Goal: Transaction & Acquisition: Purchase product/service

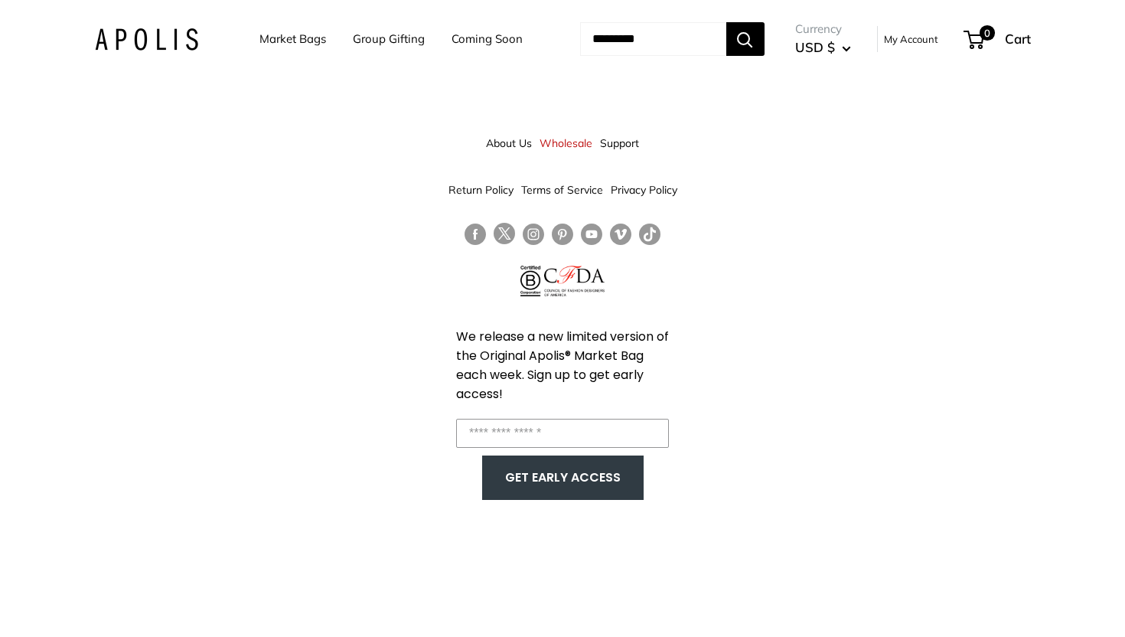
click at [318, 41] on link "Market Bags" at bounding box center [292, 38] width 67 height 21
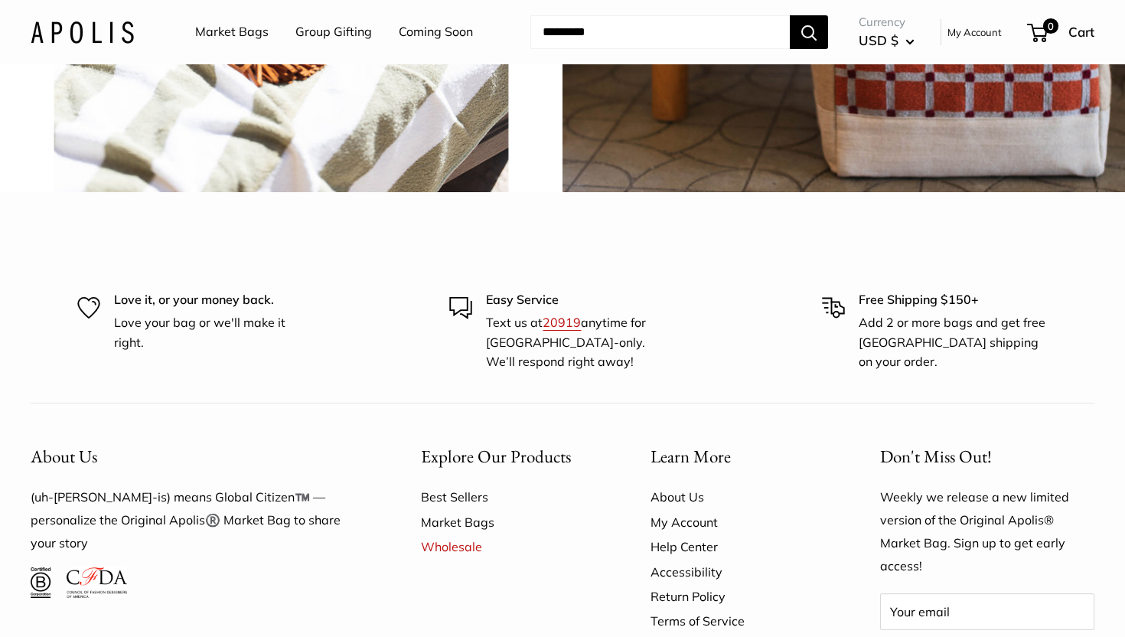
scroll to position [3766, 0]
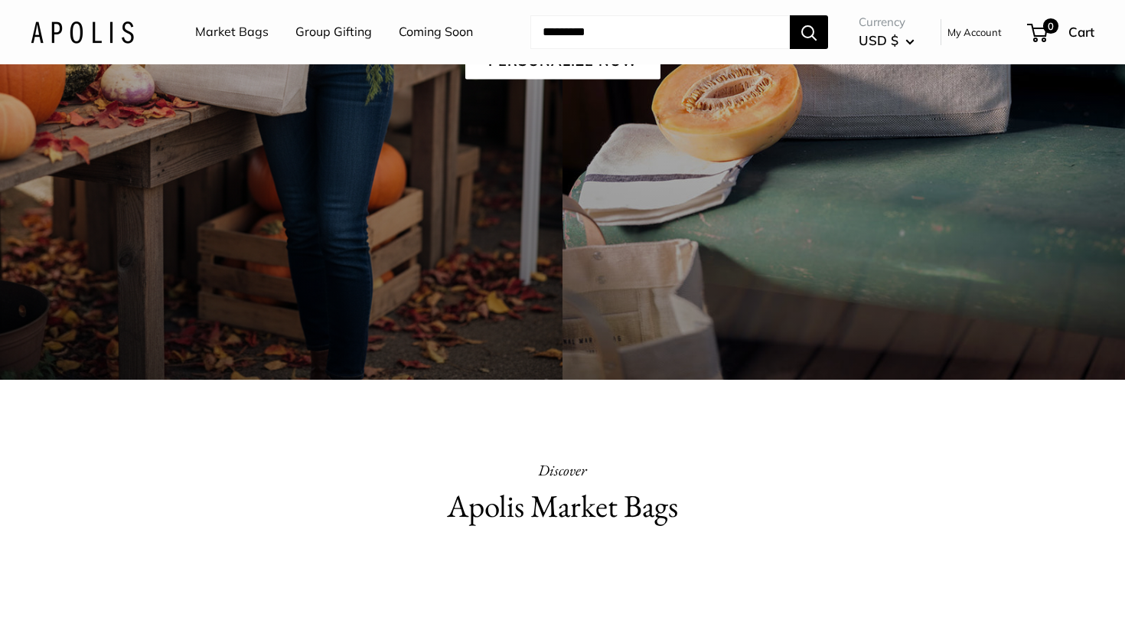
scroll to position [0, 0]
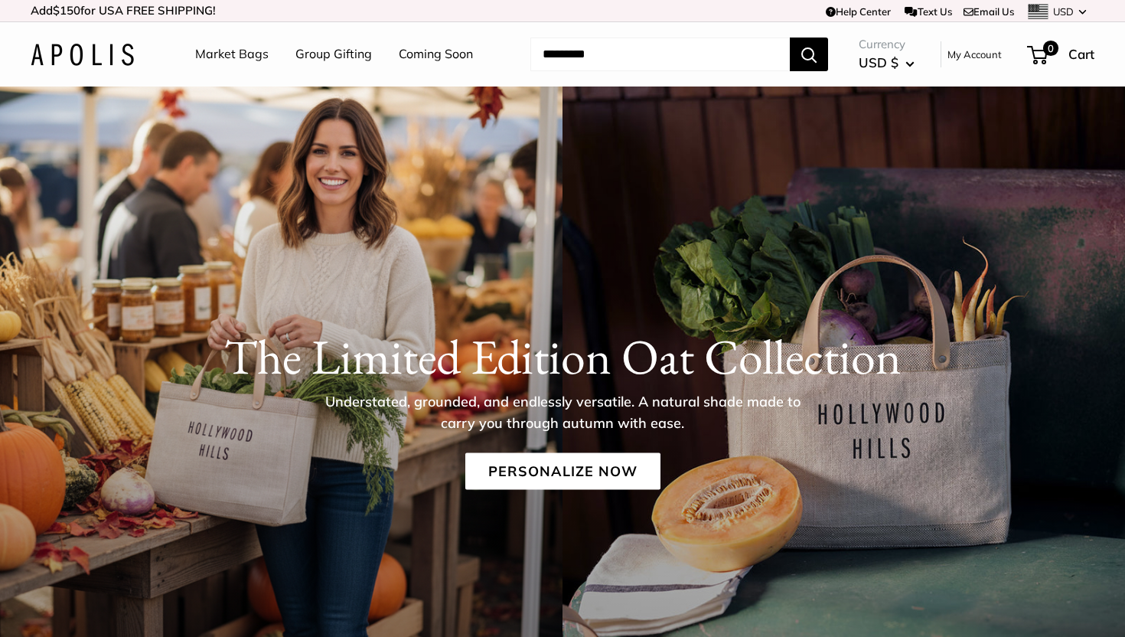
click at [254, 57] on link "Market Bags" at bounding box center [231, 54] width 73 height 23
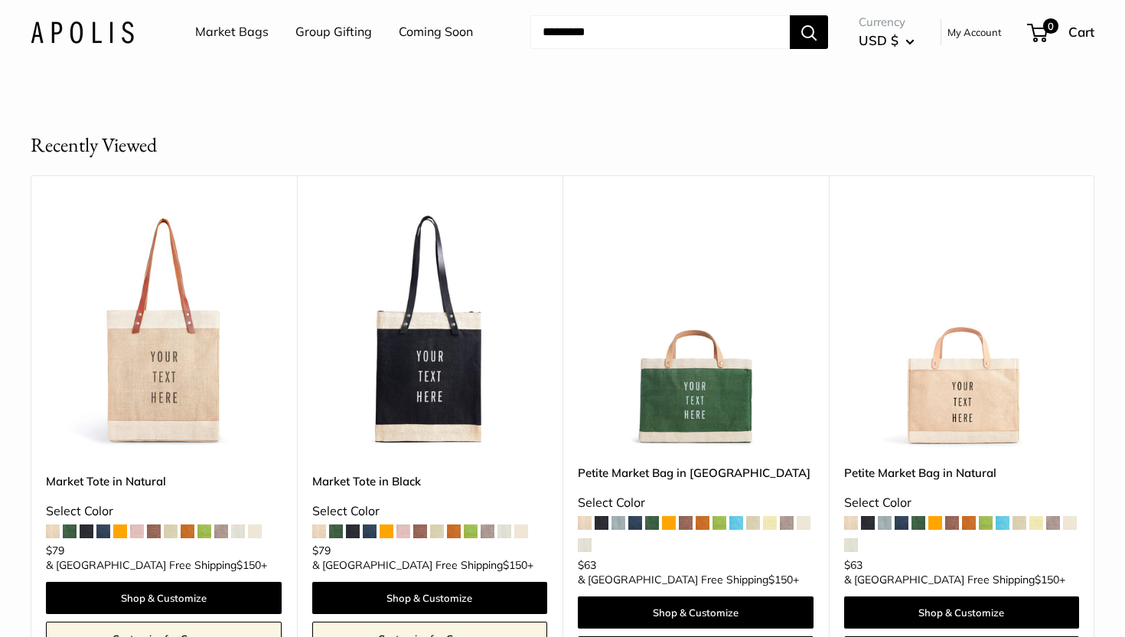
scroll to position [673, 0]
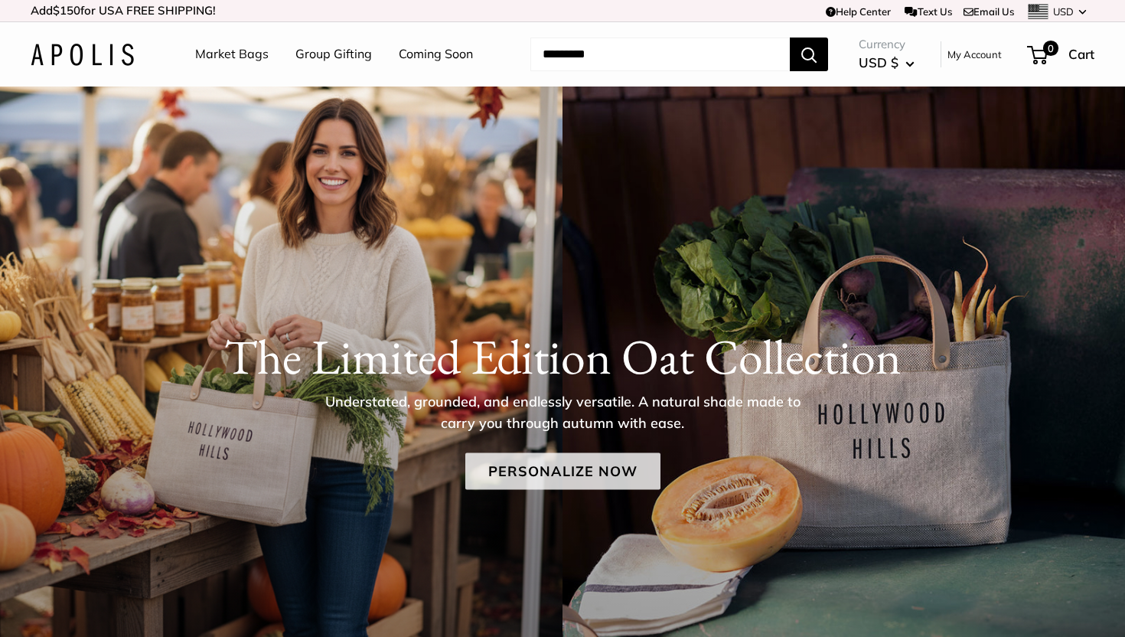
click at [525, 467] on link "Personalize Now" at bounding box center [562, 471] width 195 height 37
click at [235, 58] on link "Market Bags" at bounding box center [231, 54] width 73 height 23
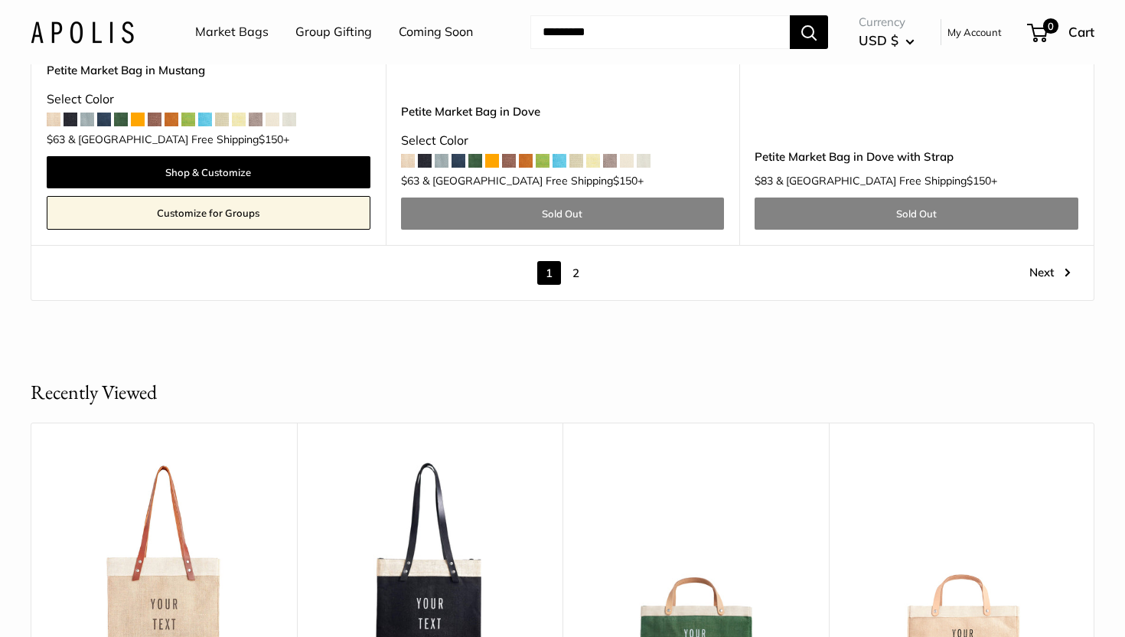
scroll to position [8410, 0]
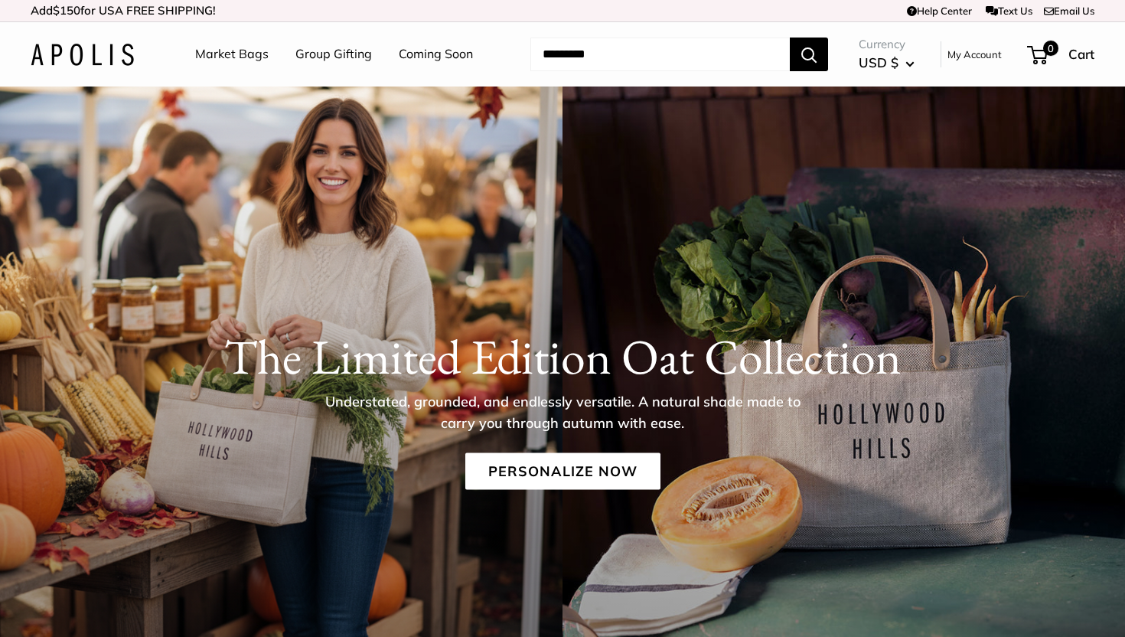
click at [350, 58] on link "Group Gifting" at bounding box center [333, 54] width 77 height 23
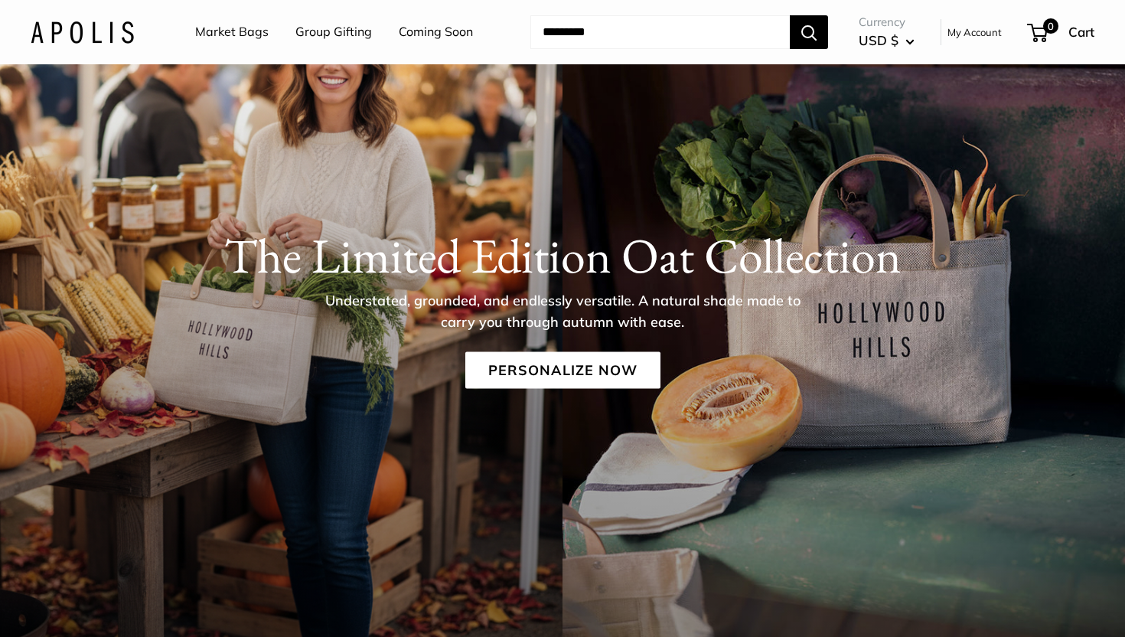
scroll to position [100, 0]
